Goal: Task Accomplishment & Management: Manage account settings

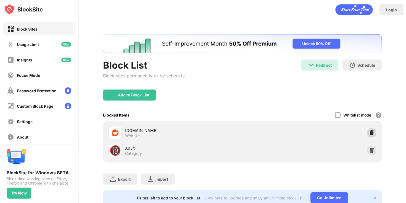
click at [373, 135] on img at bounding box center [372, 133] width 6 height 6
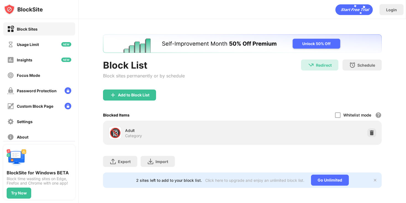
click at [152, 94] on div "Add to Block List" at bounding box center [129, 95] width 53 height 11
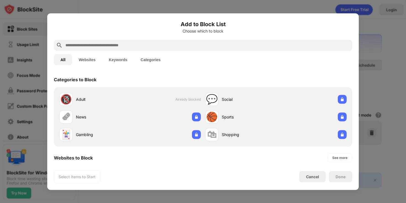
click at [81, 59] on button "Websites" at bounding box center [87, 59] width 30 height 11
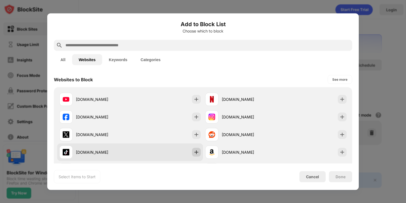
click at [181, 153] on div "[DOMAIN_NAME]" at bounding box center [130, 153] width 146 height 18
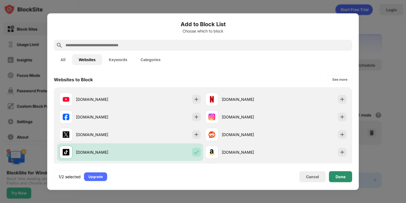
click at [331, 176] on div "Done" at bounding box center [340, 176] width 23 height 11
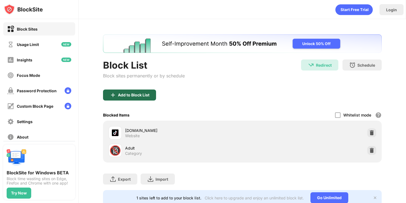
click at [145, 97] on div "Add to Block List" at bounding box center [133, 95] width 31 height 4
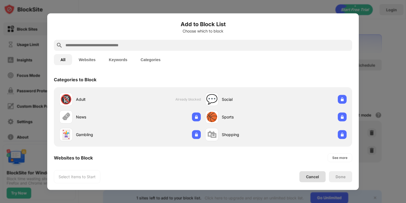
click at [308, 179] on div "Cancel" at bounding box center [312, 176] width 26 height 11
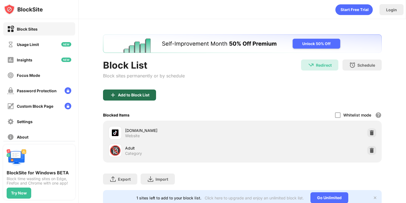
click at [141, 90] on div "Add to Block List" at bounding box center [129, 95] width 53 height 11
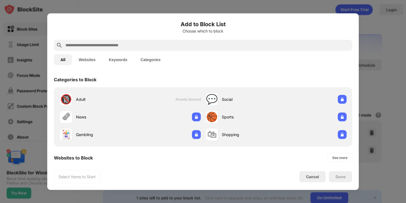
click at [84, 60] on button "Websites" at bounding box center [87, 59] width 30 height 11
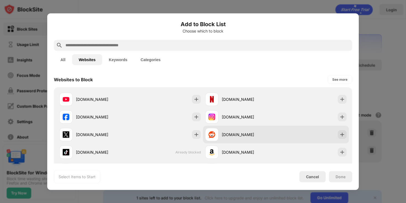
click at [247, 140] on div "[DOMAIN_NAME]" at bounding box center [240, 134] width 71 height 13
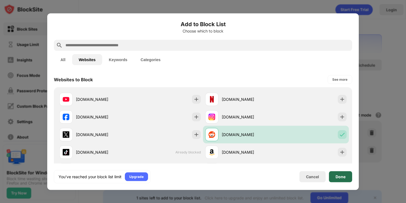
click at [342, 181] on div "Done" at bounding box center [340, 176] width 23 height 11
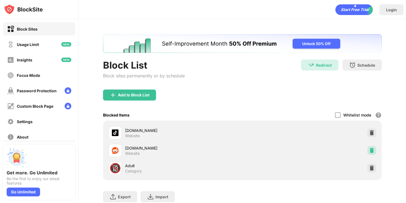
click at [372, 152] on img at bounding box center [372, 151] width 6 height 6
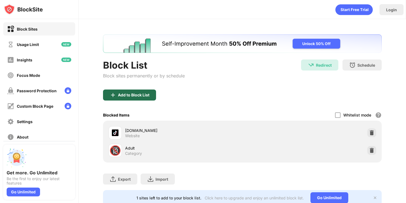
click at [122, 95] on div "Add to Block List" at bounding box center [133, 95] width 31 height 4
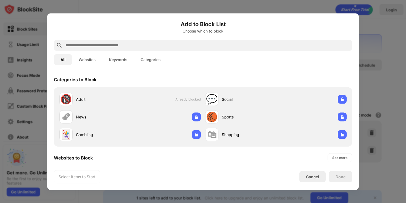
click at [85, 59] on button "Websites" at bounding box center [87, 59] width 30 height 11
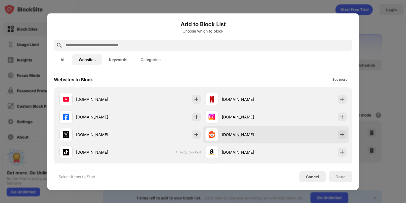
click at [246, 133] on div "[DOMAIN_NAME]" at bounding box center [249, 135] width 54 height 6
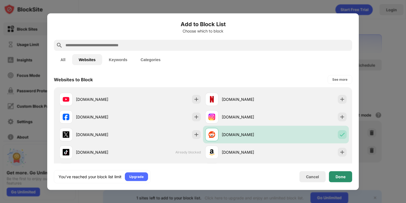
click at [343, 176] on div "Done" at bounding box center [340, 177] width 10 height 4
